Goal: Transaction & Acquisition: Purchase product/service

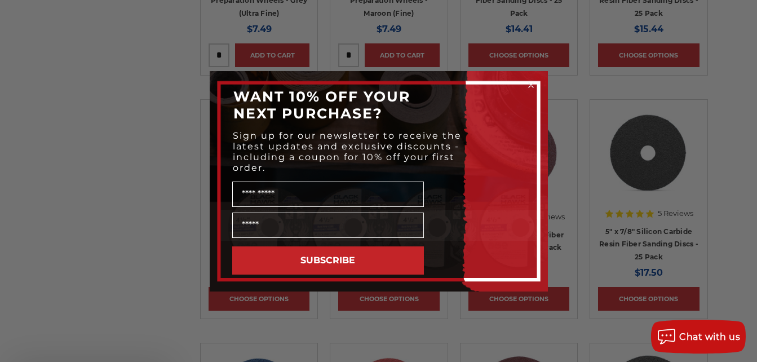
scroll to position [1128, 0]
click at [529, 87] on icon "Close dialog" at bounding box center [531, 85] width 5 height 5
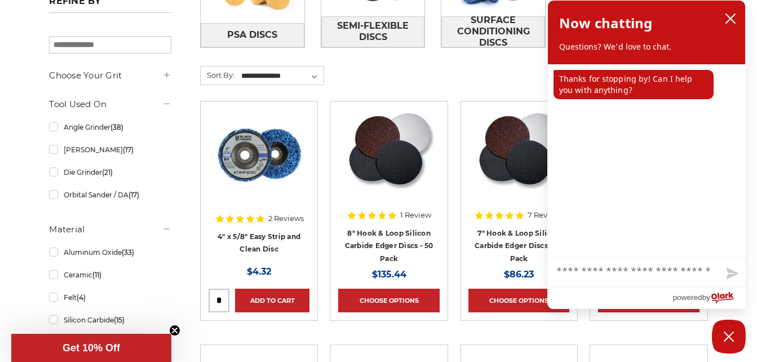
scroll to position [677, 0]
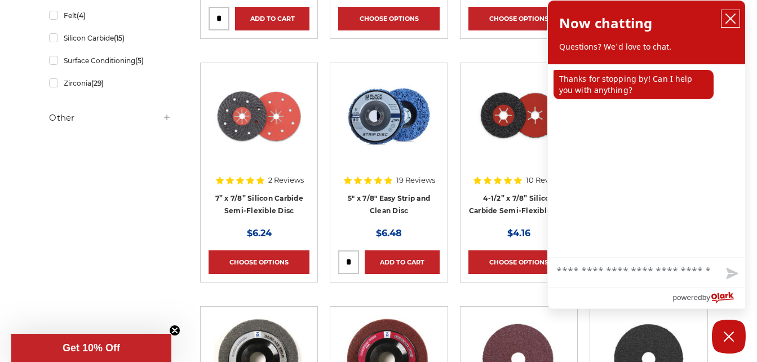
click at [733, 20] on icon "close chatbox" at bounding box center [730, 18] width 11 height 11
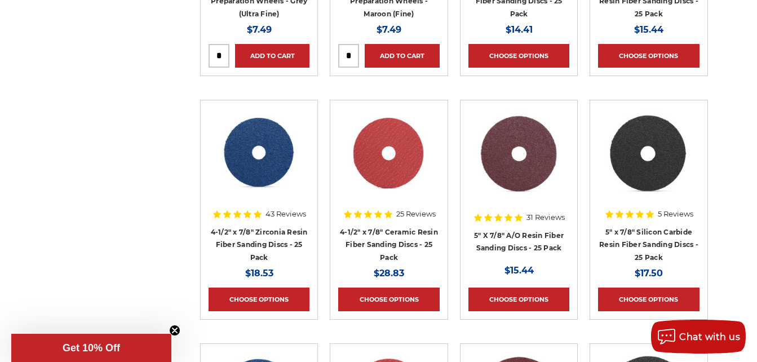
scroll to position [1128, 0]
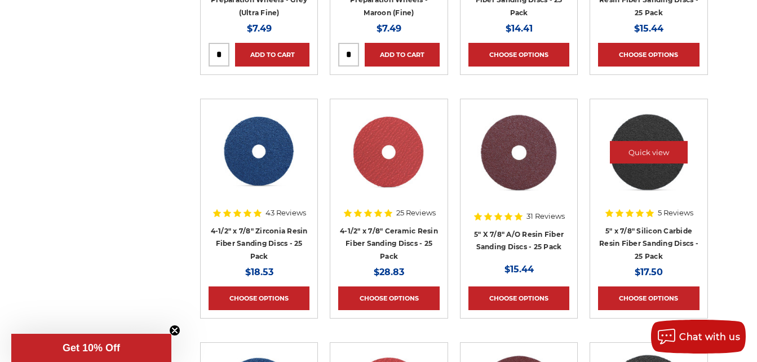
click at [651, 175] on img at bounding box center [649, 152] width 90 height 90
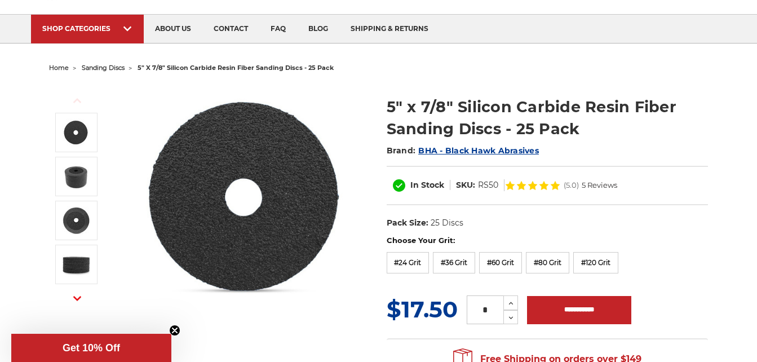
scroll to position [113, 0]
